Goal: Task Accomplishment & Management: Manage account settings

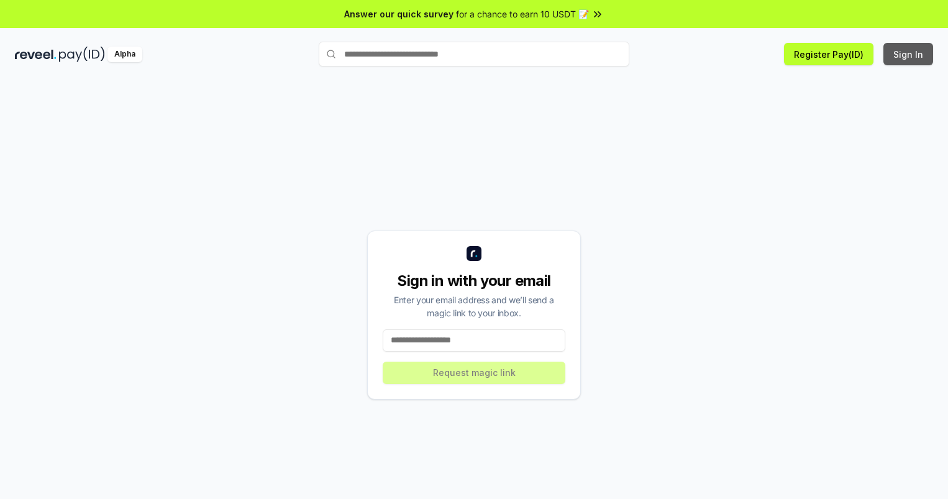
click at [909, 54] on button "Sign In" at bounding box center [908, 54] width 50 height 22
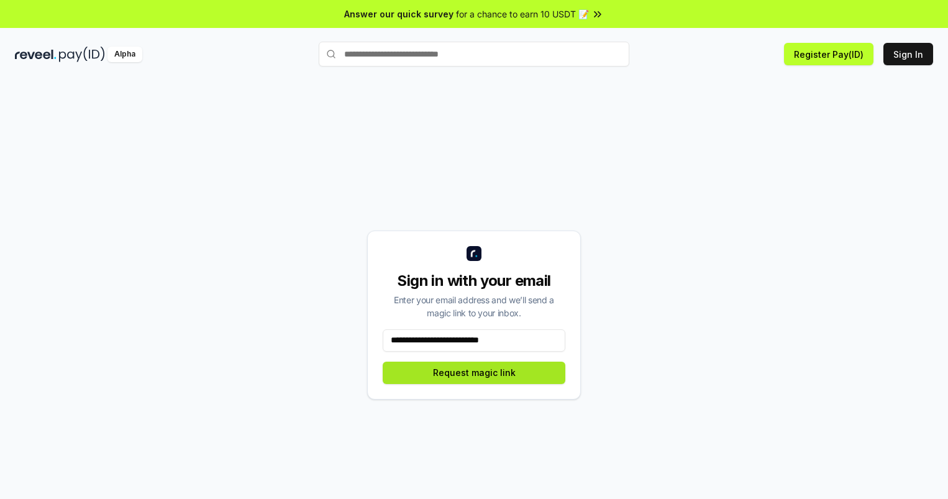
type input "**********"
click at [474, 372] on button "Request magic link" at bounding box center [474, 373] width 183 height 22
